Goal: Find specific page/section

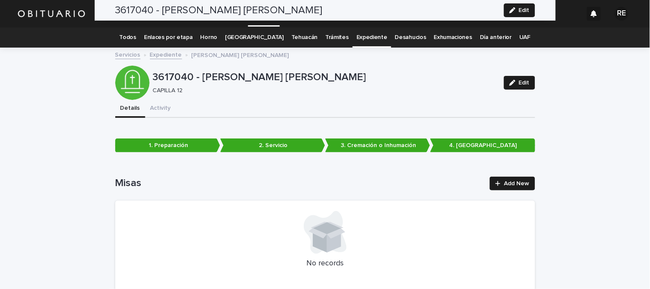
scroll to position [1414, 0]
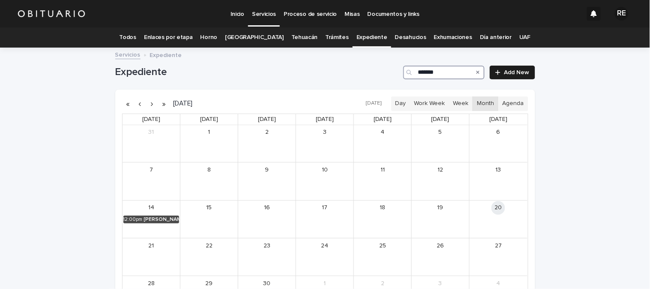
click at [445, 73] on input "*******" at bounding box center [443, 73] width 81 height 14
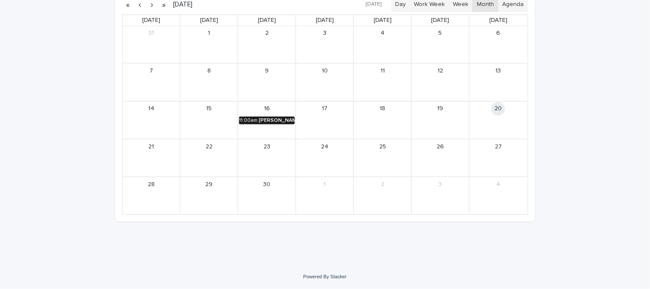
click at [273, 120] on div "GONZALEZ OSORNO JAVIER" at bounding box center [277, 120] width 36 height 6
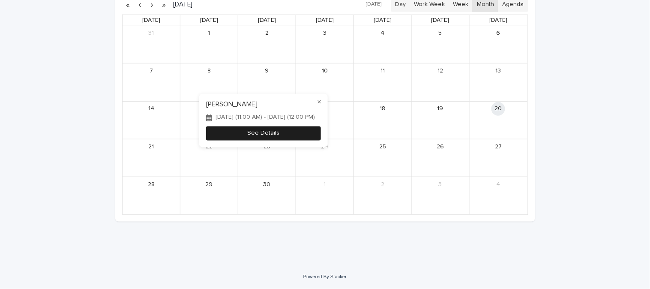
type input "*******"
click at [285, 138] on button "See Details" at bounding box center [263, 133] width 115 height 14
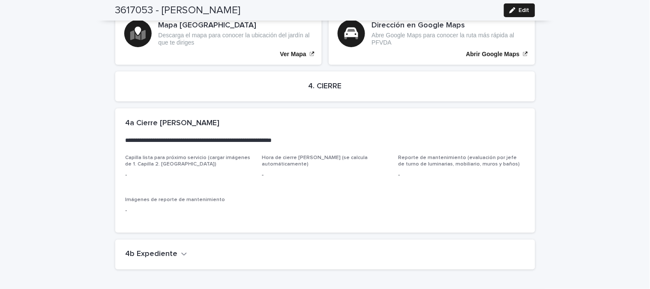
scroll to position [1995, 0]
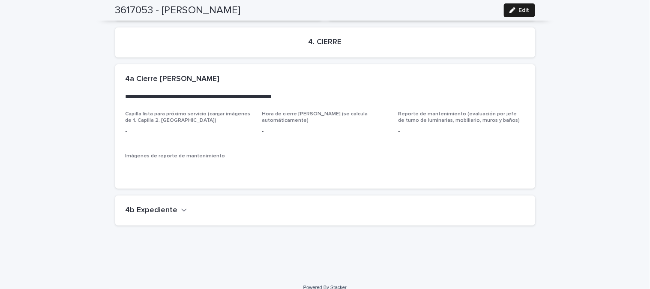
click at [173, 206] on button "4b Expediente" at bounding box center [157, 210] width 62 height 9
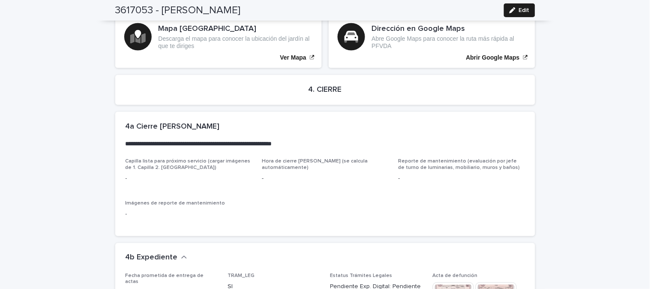
scroll to position [2091, 0]
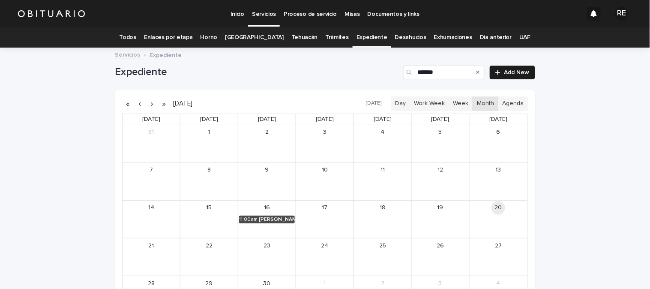
click at [476, 70] on icon "Search" at bounding box center [477, 72] width 3 height 5
click at [457, 78] on input "Search" at bounding box center [443, 73] width 81 height 14
click at [327, 178] on link "3:00pm JACOME GONZALEZ REMEDIOS" at bounding box center [325, 181] width 56 height 8
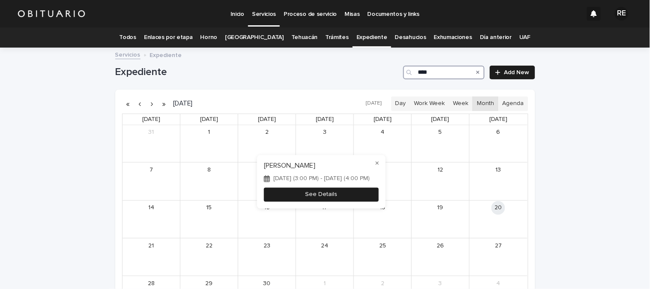
type input "****"
click at [346, 193] on button "See Details" at bounding box center [321, 194] width 115 height 14
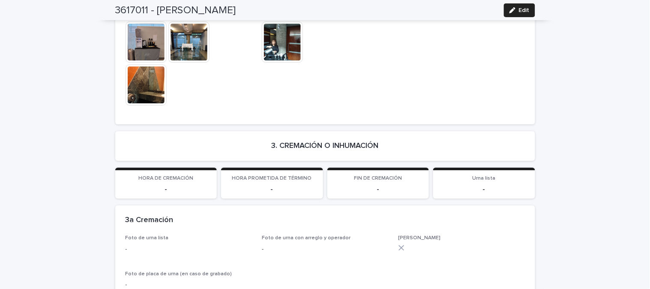
scroll to position [2002, 0]
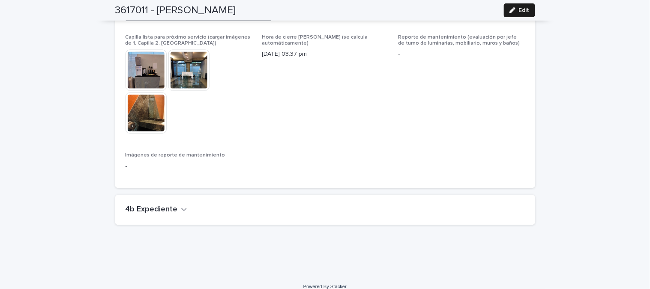
click at [158, 205] on h2 "4b Expediente" at bounding box center [152, 209] width 52 height 9
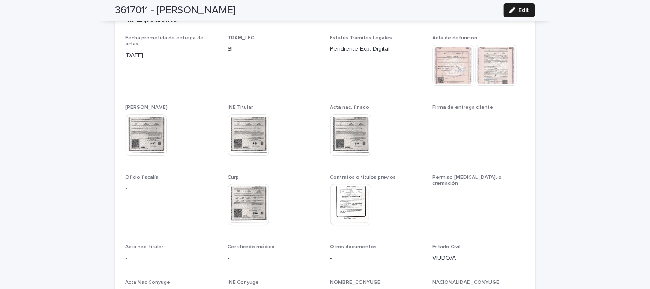
scroll to position [2192, 0]
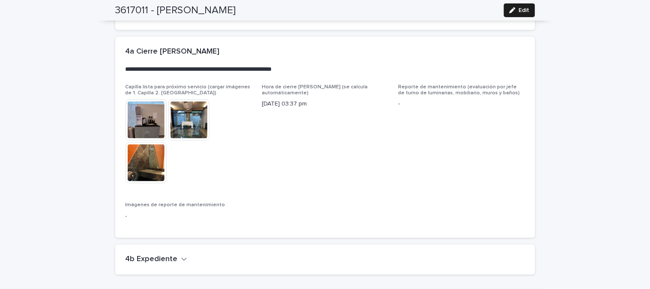
scroll to position [2002, 0]
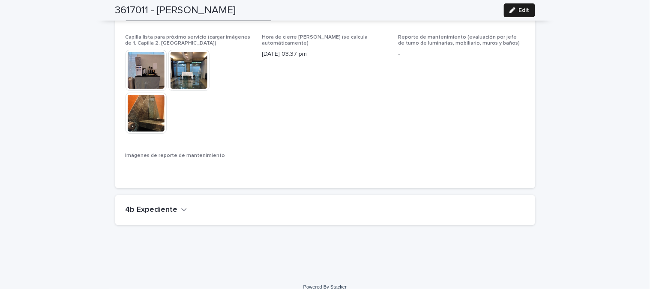
click at [181, 206] on icon "button" at bounding box center [184, 210] width 6 height 8
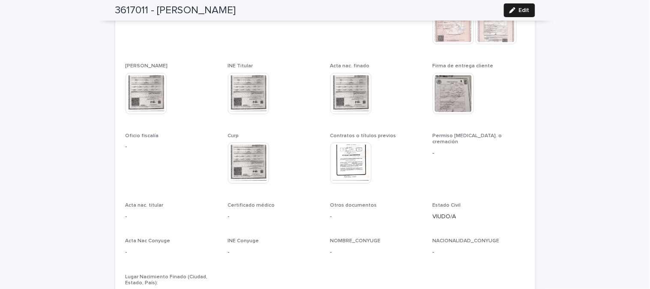
scroll to position [2240, 0]
